Goal: Task Accomplishment & Management: Complete application form

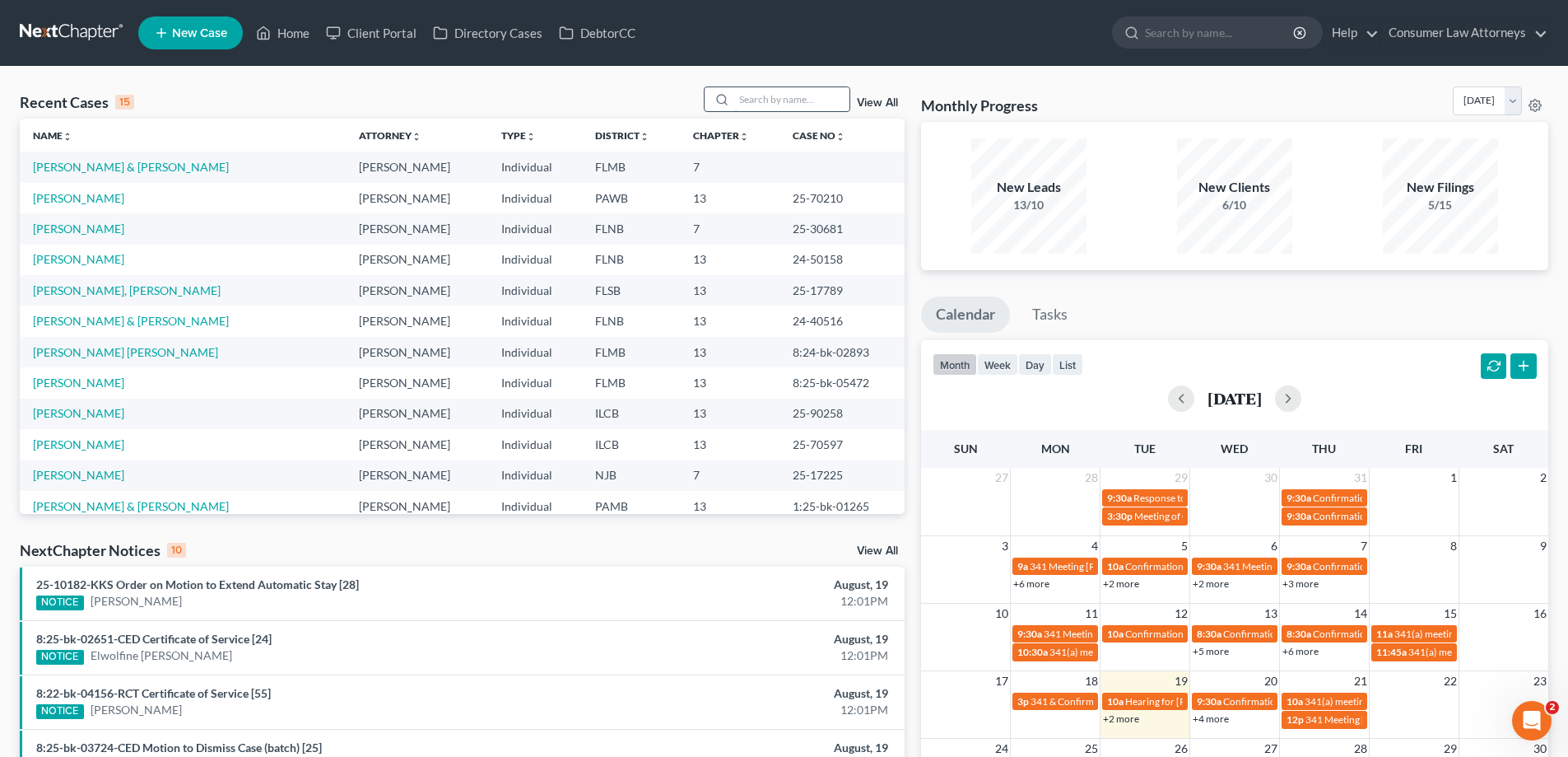
click at [822, 98] on input "search" at bounding box center [791, 99] width 116 height 24
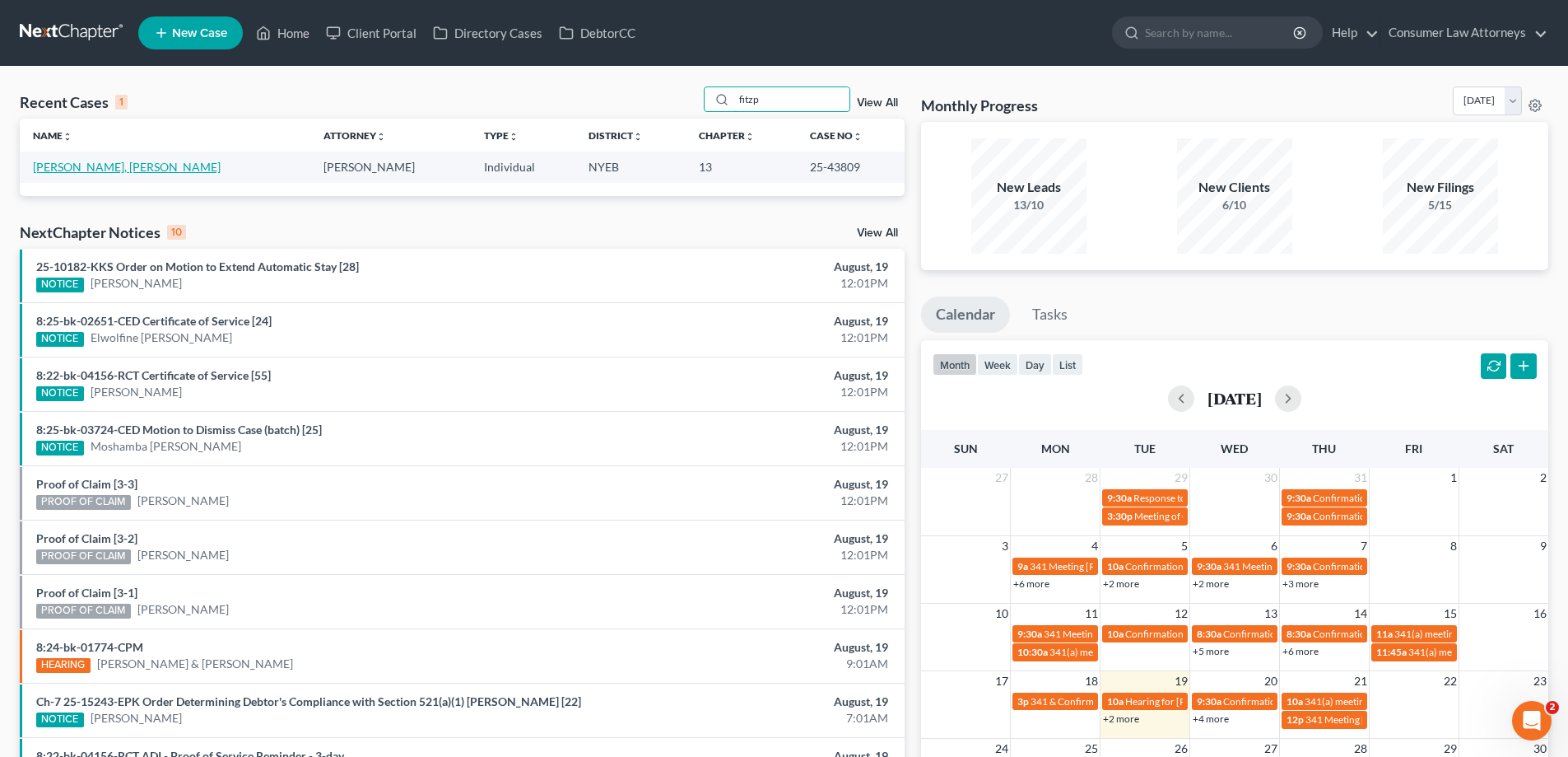
type input "fitzp"
click at [93, 169] on link "[PERSON_NAME], [PERSON_NAME]" at bounding box center [126, 167] width 187 height 14
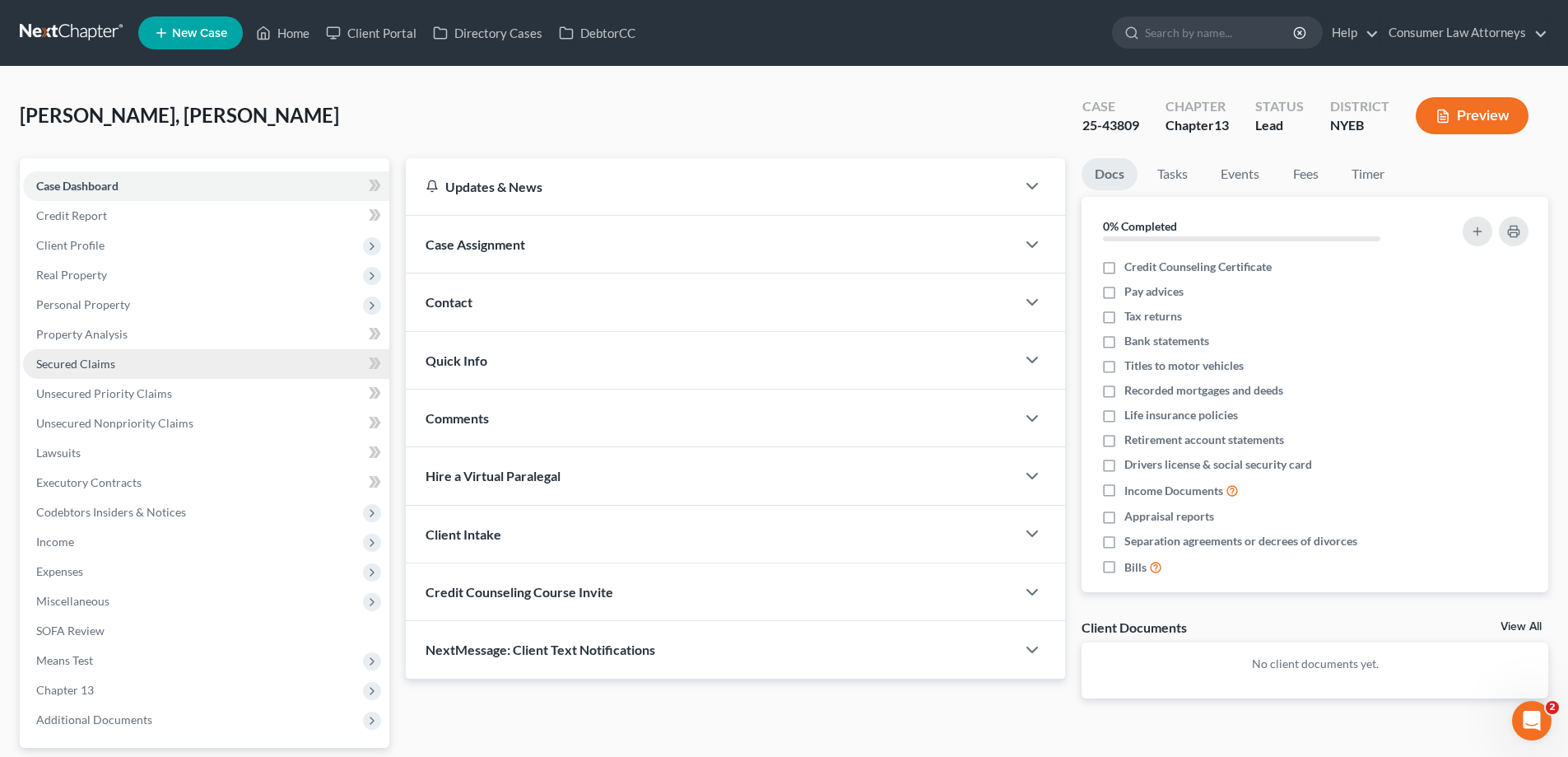
click at [74, 364] on span "Secured Claims" at bounding box center [75, 363] width 79 height 14
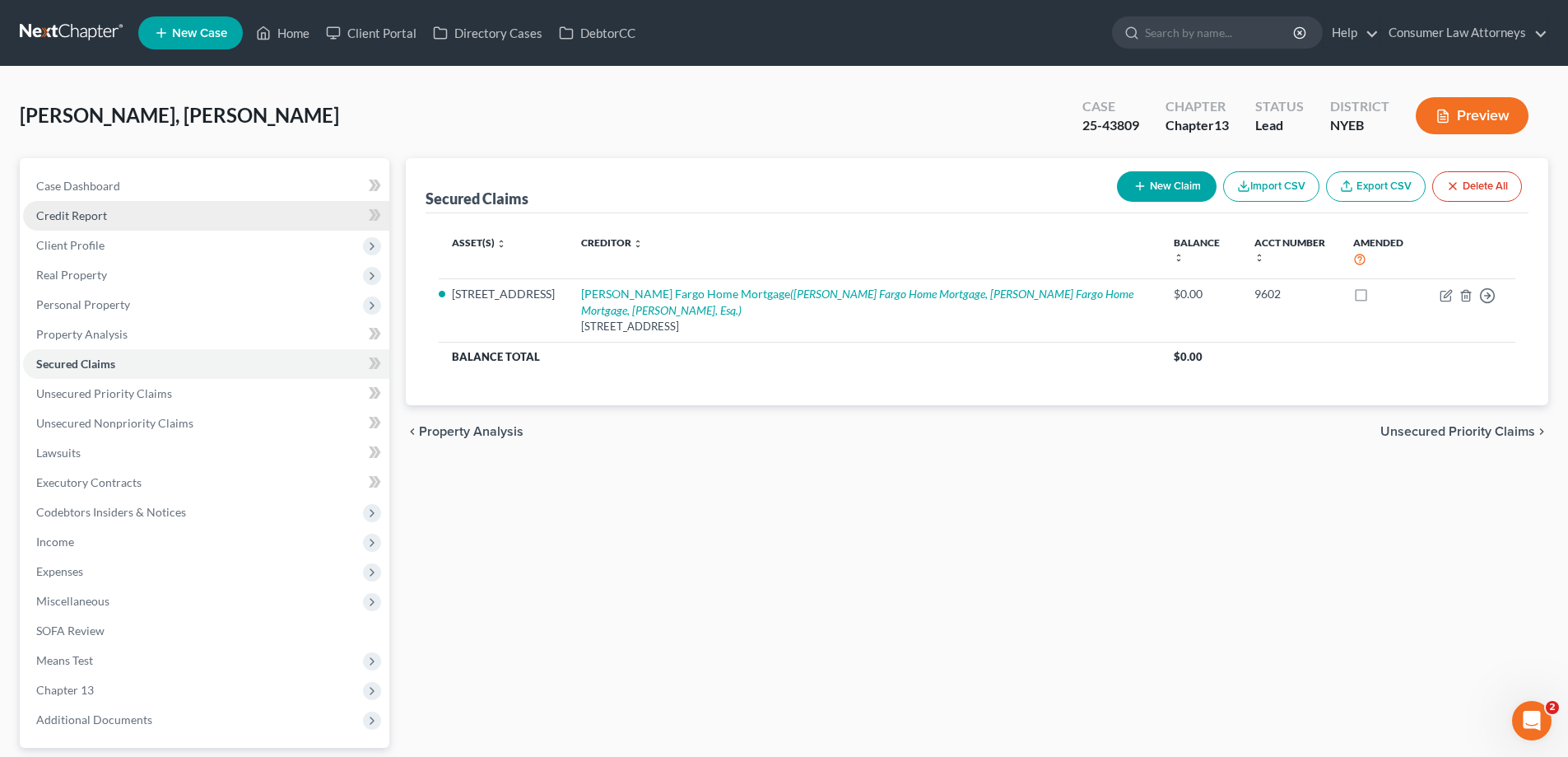
click at [85, 219] on span "Credit Report" at bounding box center [72, 215] width 71 height 14
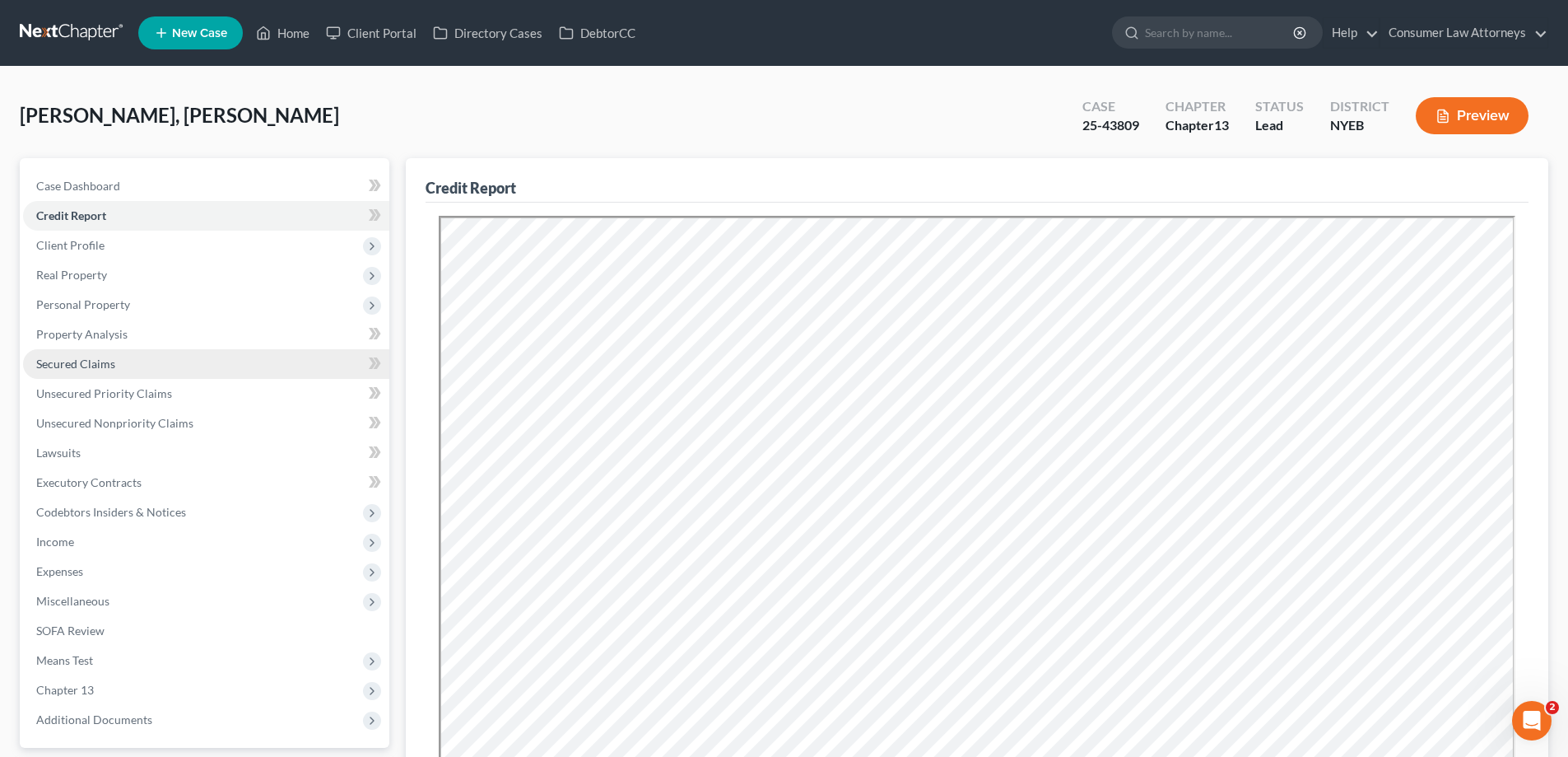
click at [78, 368] on span "Secured Claims" at bounding box center [75, 363] width 79 height 14
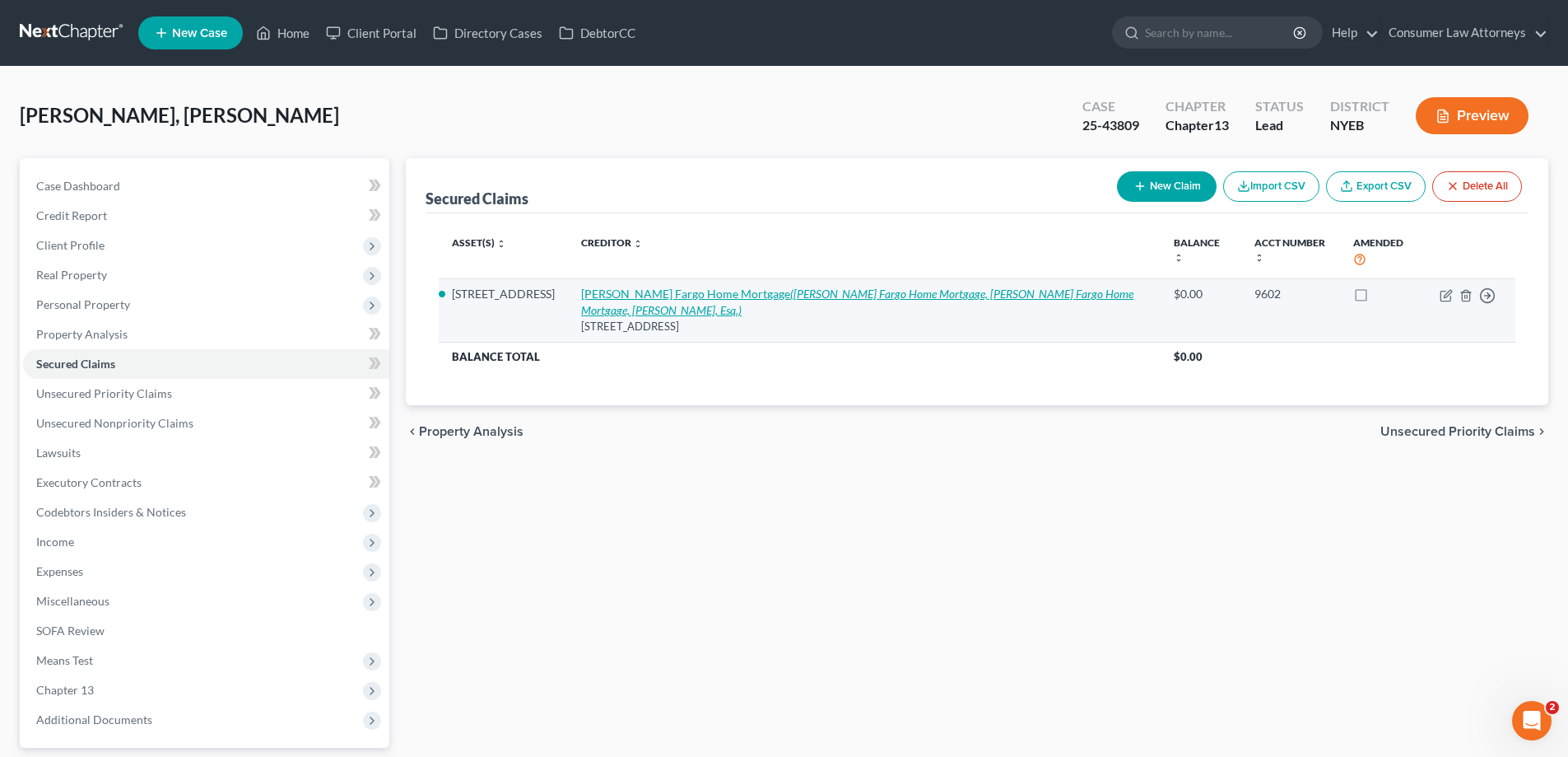
click at [1072, 287] on icon "([PERSON_NAME] Fargo Home Mortgage, [PERSON_NAME] Fargo Home Mortgage, [PERSON_…" at bounding box center [857, 301] width 552 height 30
select select "42"
select select "2"
select select "3"
select select "0"
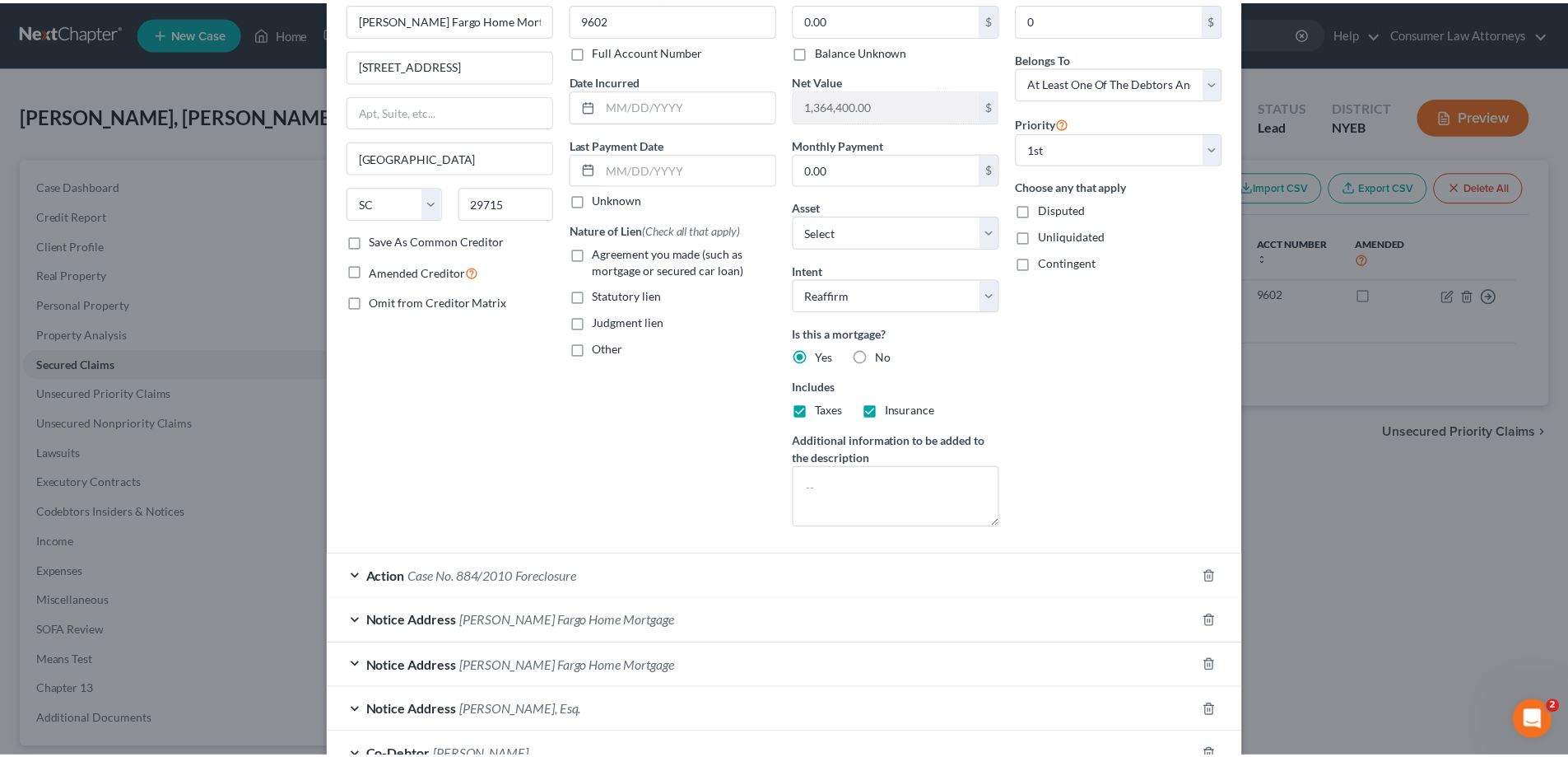
scroll to position [215, 0]
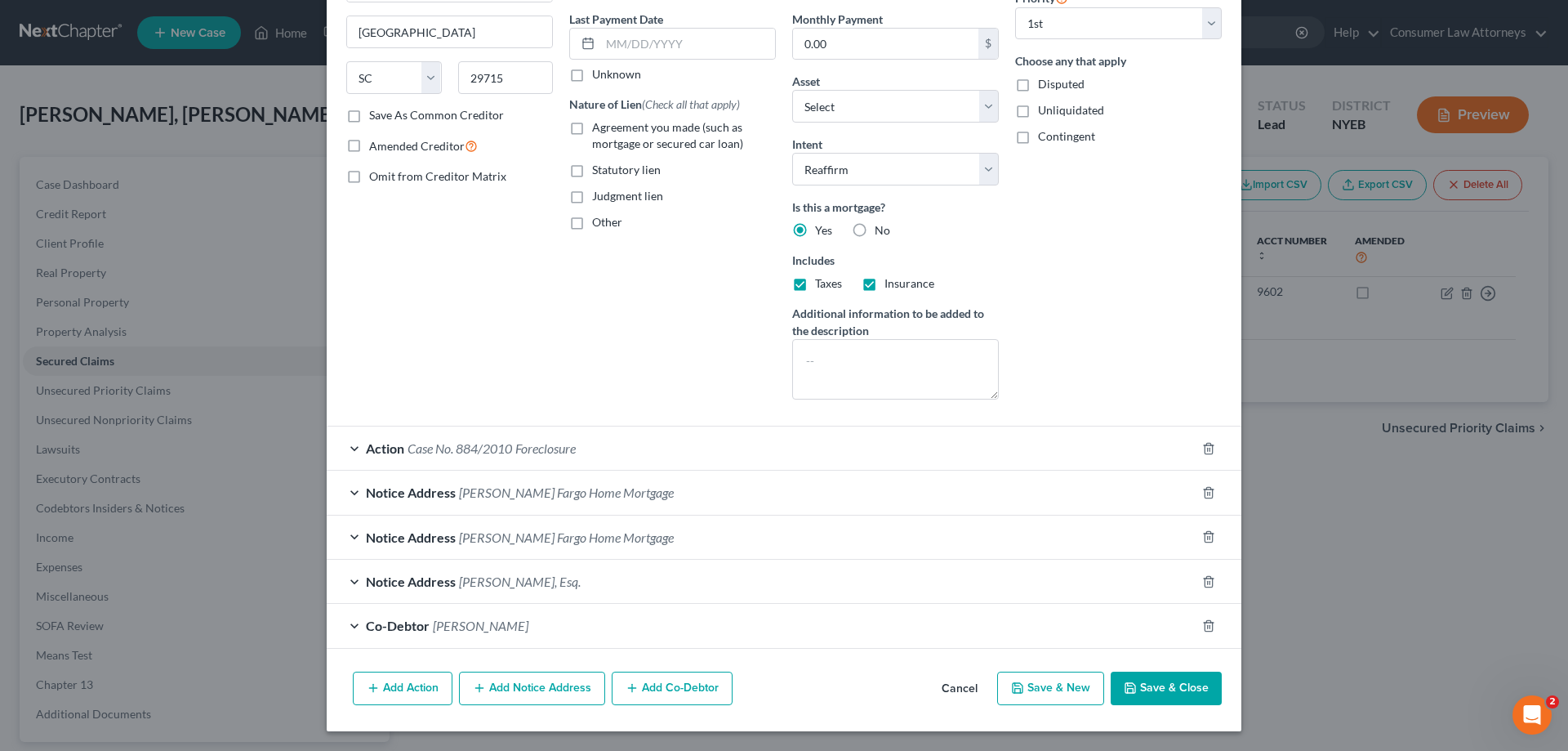
click at [1149, 690] on button "Save & Close" at bounding box center [1166, 689] width 111 height 34
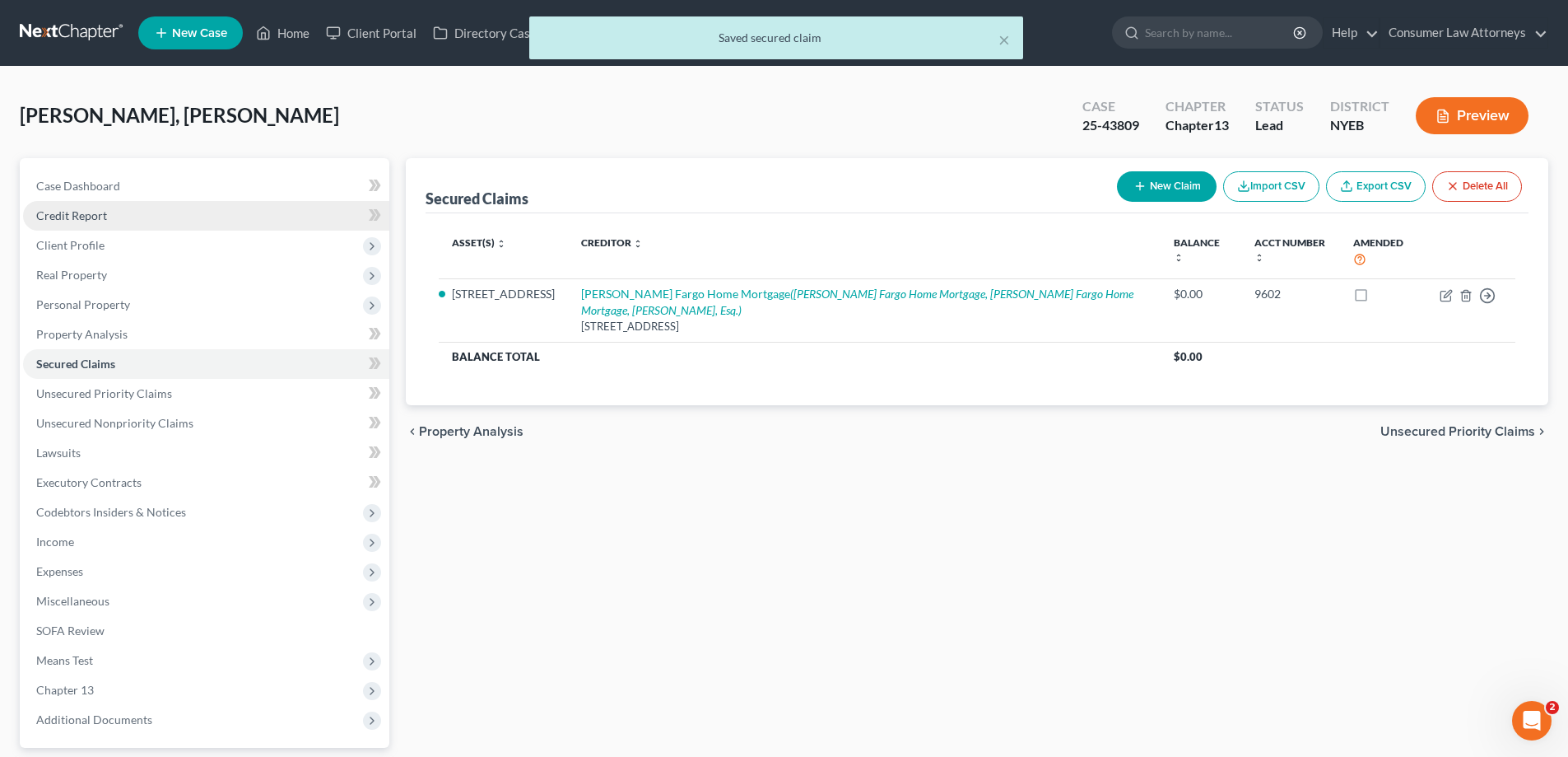
click at [63, 212] on span "Credit Report" at bounding box center [72, 215] width 71 height 14
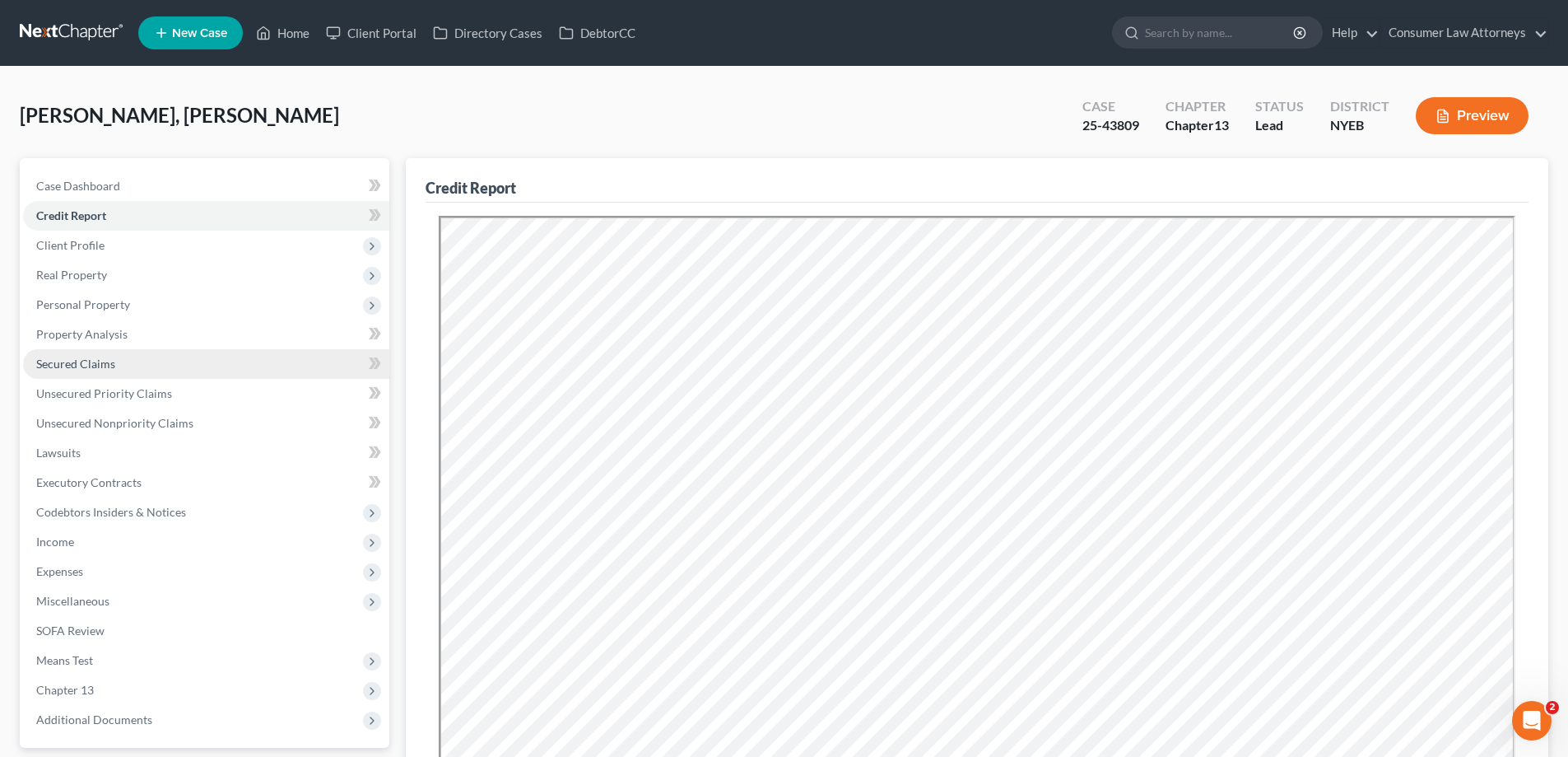
click at [85, 360] on span "Secured Claims" at bounding box center [75, 363] width 79 height 14
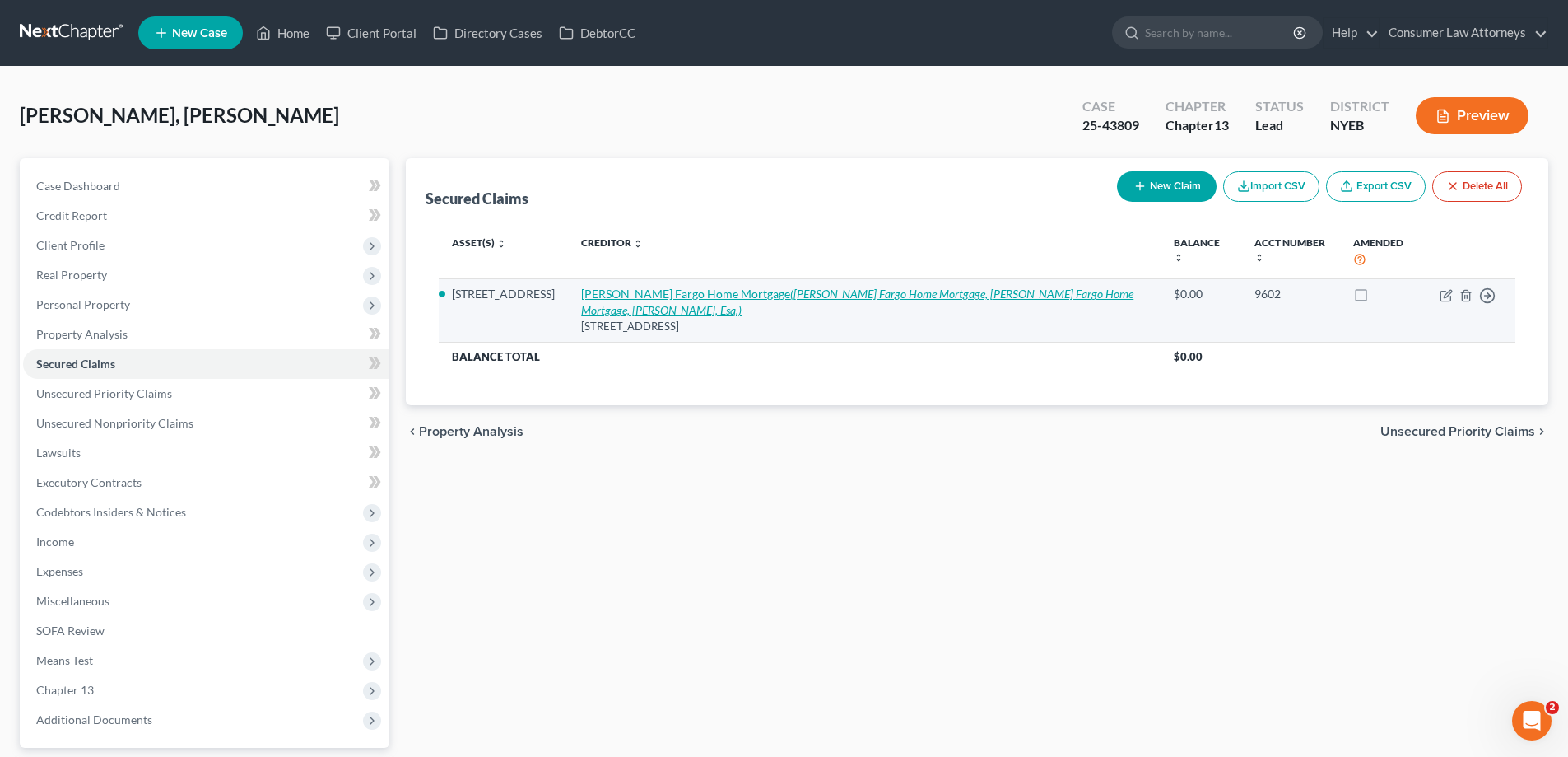
click at [954, 287] on icon "([PERSON_NAME] Fargo Home Mortgage, [PERSON_NAME] Fargo Home Mortgage, [PERSON_…" at bounding box center [857, 301] width 552 height 30
select select "42"
select select "2"
select select "3"
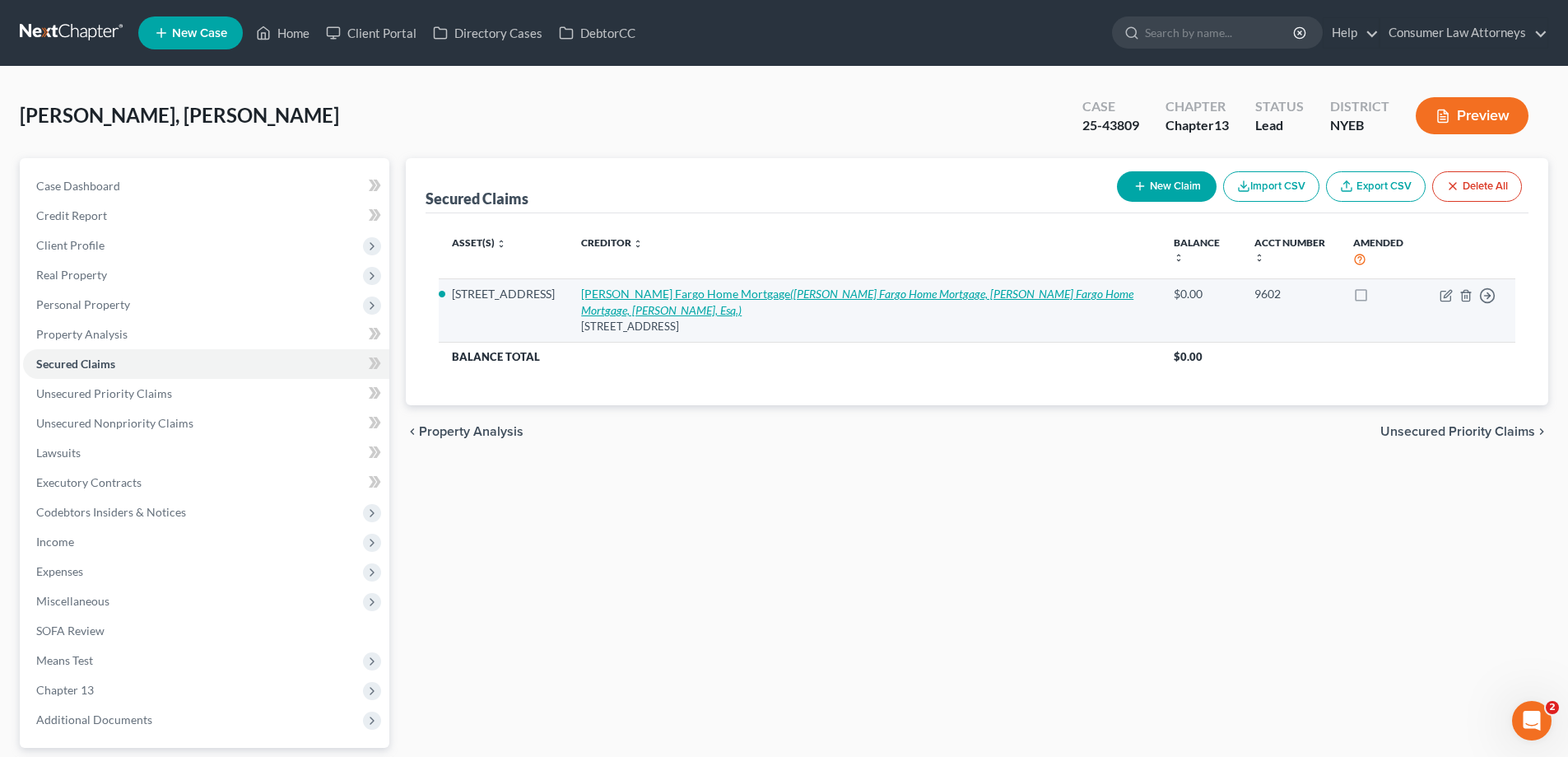
select select "0"
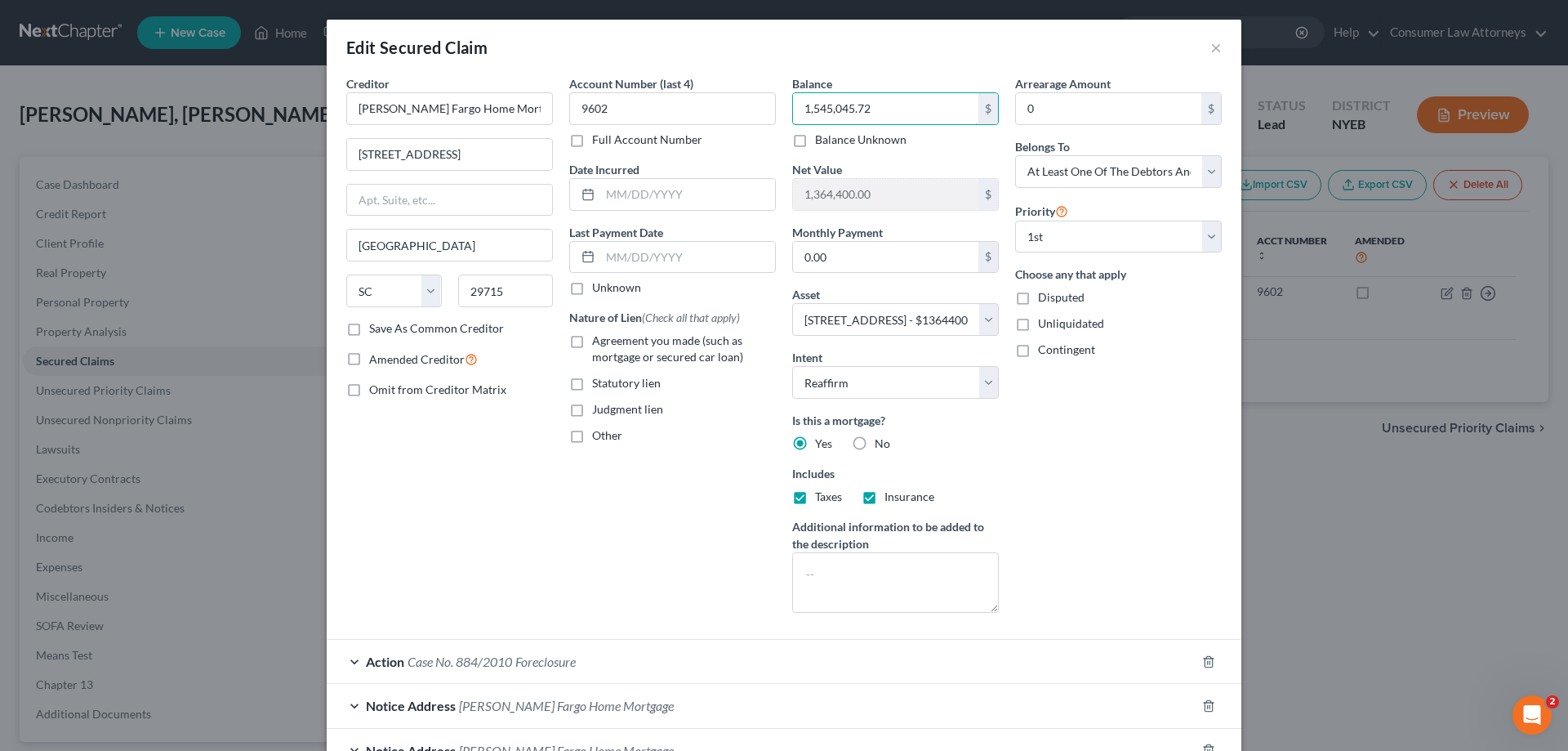
type input "1,545,045.72"
click at [956, 142] on div "Balance Unknown" at bounding box center [895, 140] width 207 height 16
click at [1007, 223] on div "Arrearage Amount 0 $ Belongs To * Select Debtor 1 Only Debtor 2 Only Debtor 1 A…" at bounding box center [1118, 350] width 223 height 551
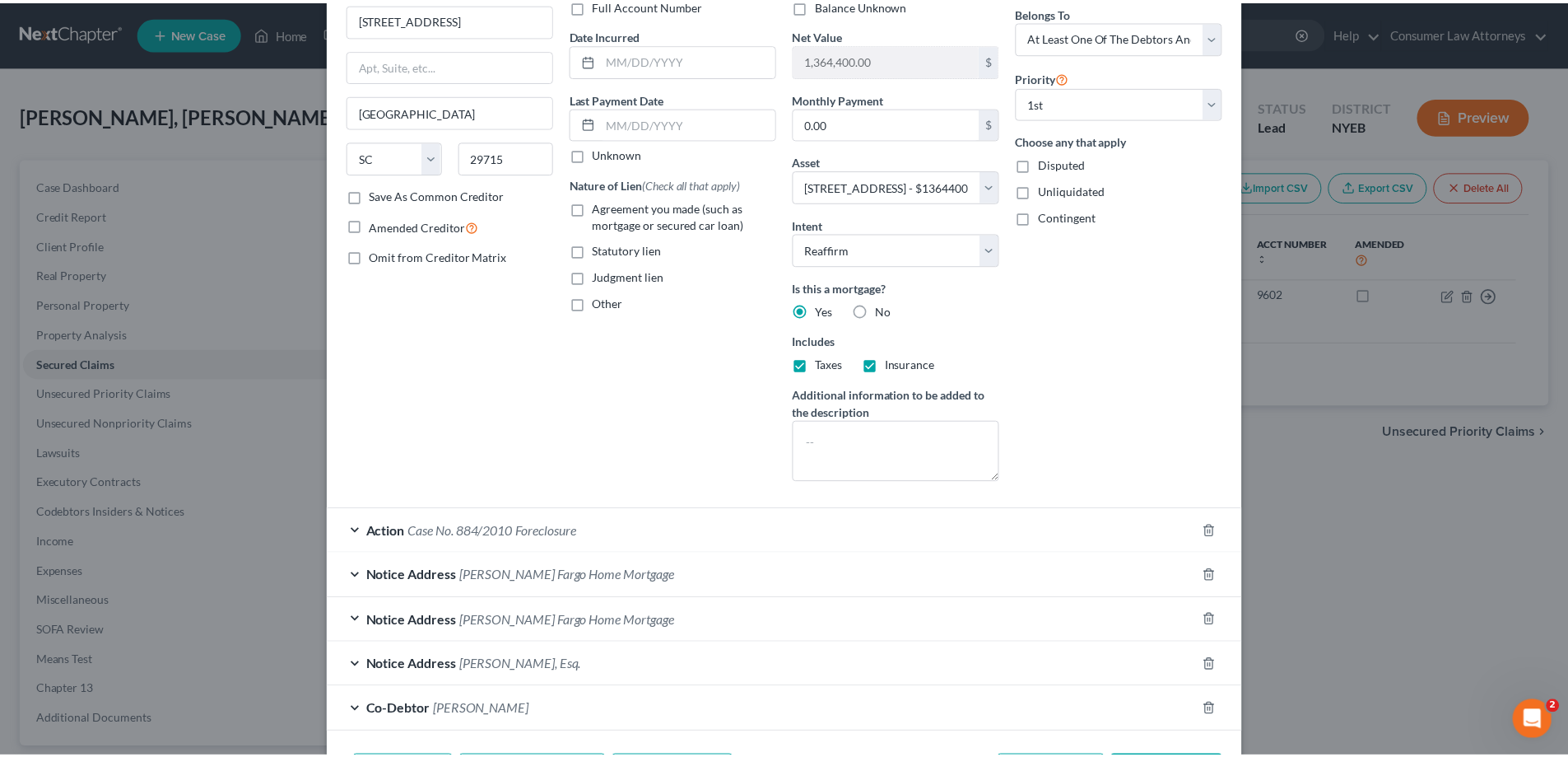
scroll to position [215, 0]
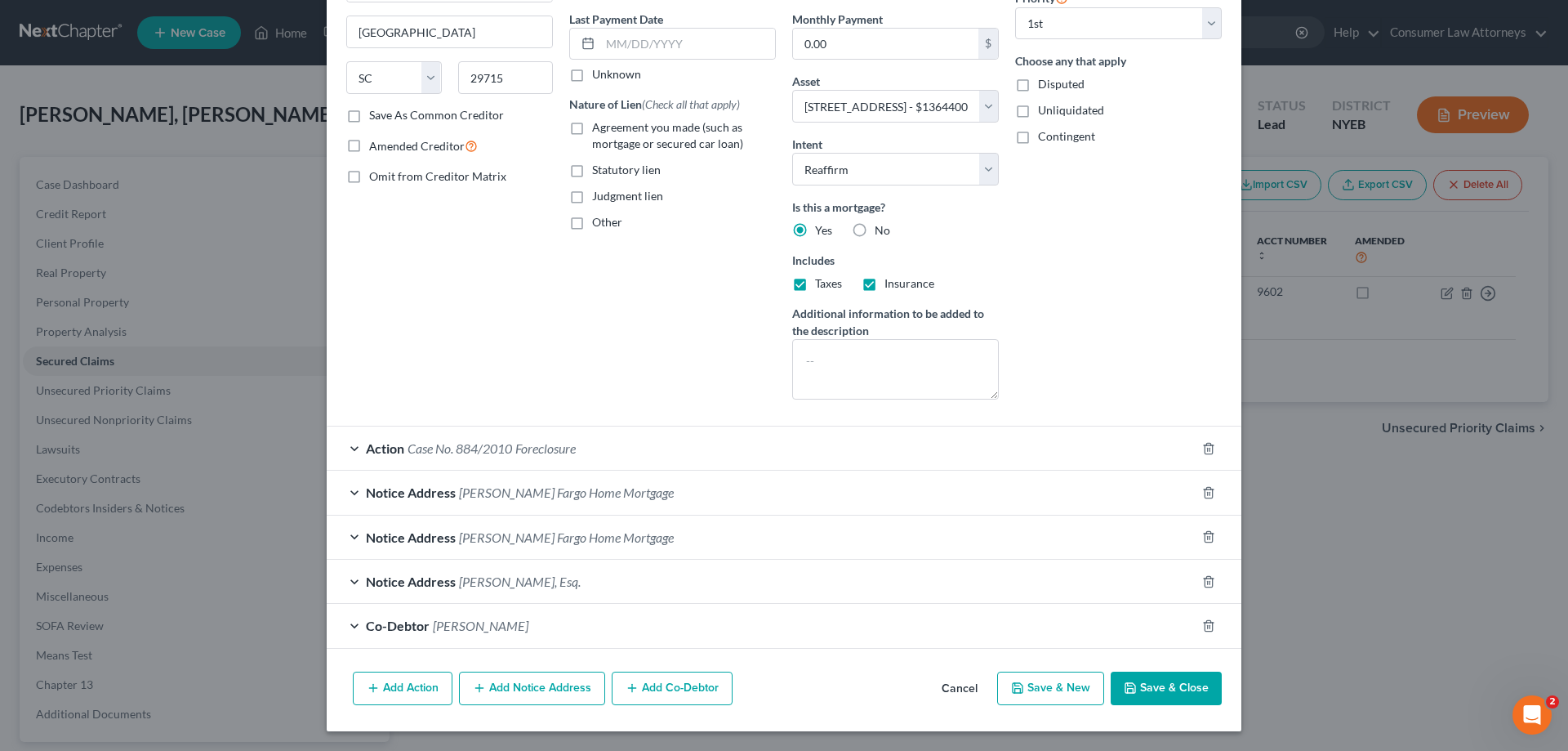
click at [1154, 693] on button "Save & Close" at bounding box center [1166, 689] width 111 height 34
select select
